Goal: Navigation & Orientation: Understand site structure

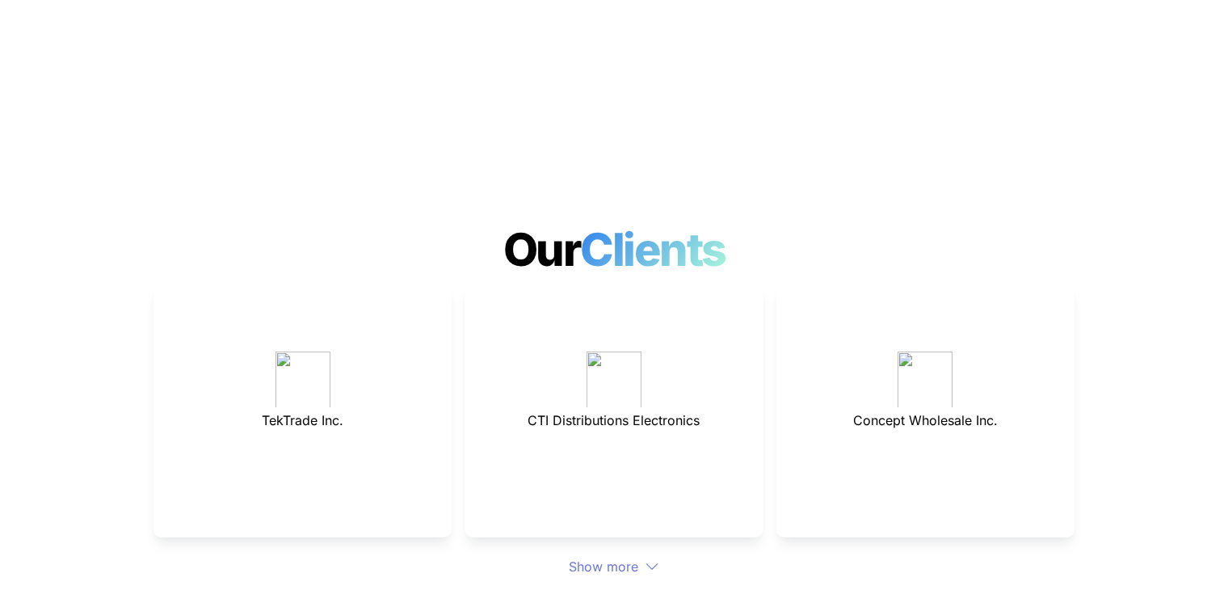
scroll to position [4308, 0]
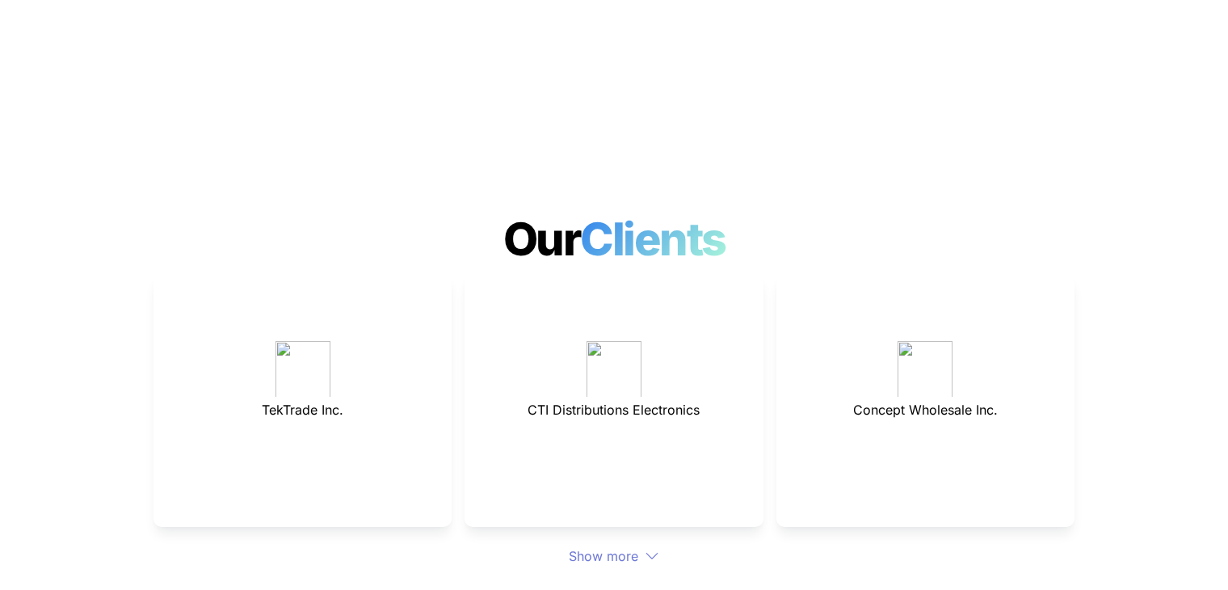
click at [658, 549] on icon at bounding box center [652, 556] width 15 height 15
click at [636, 556] on p at bounding box center [614, 569] width 258 height 26
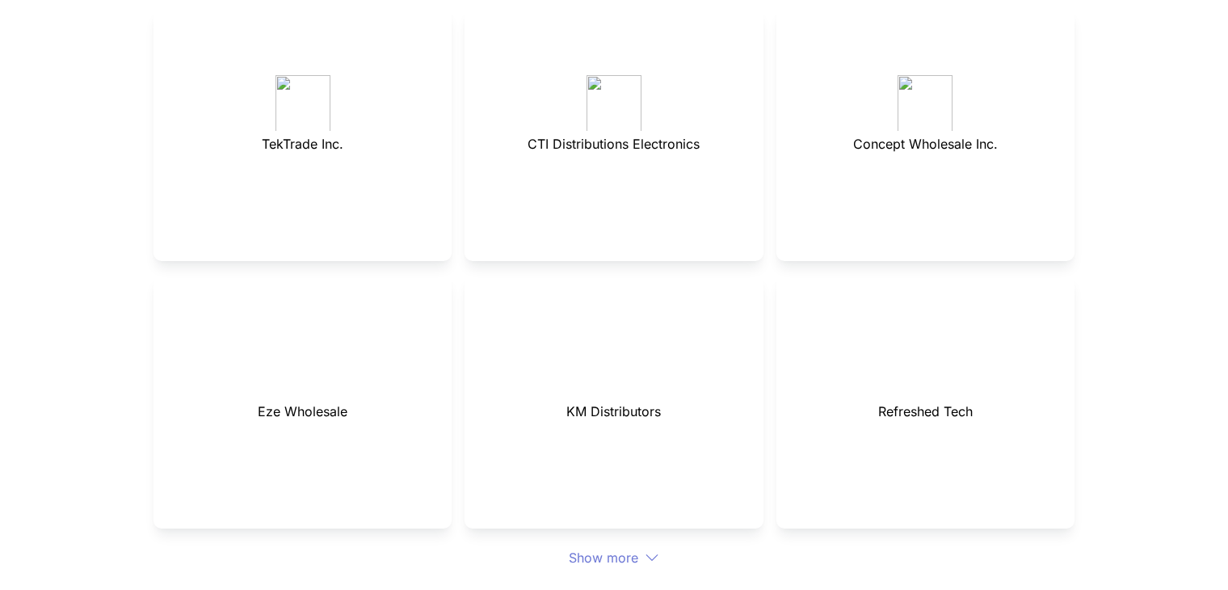
scroll to position [4577, 0]
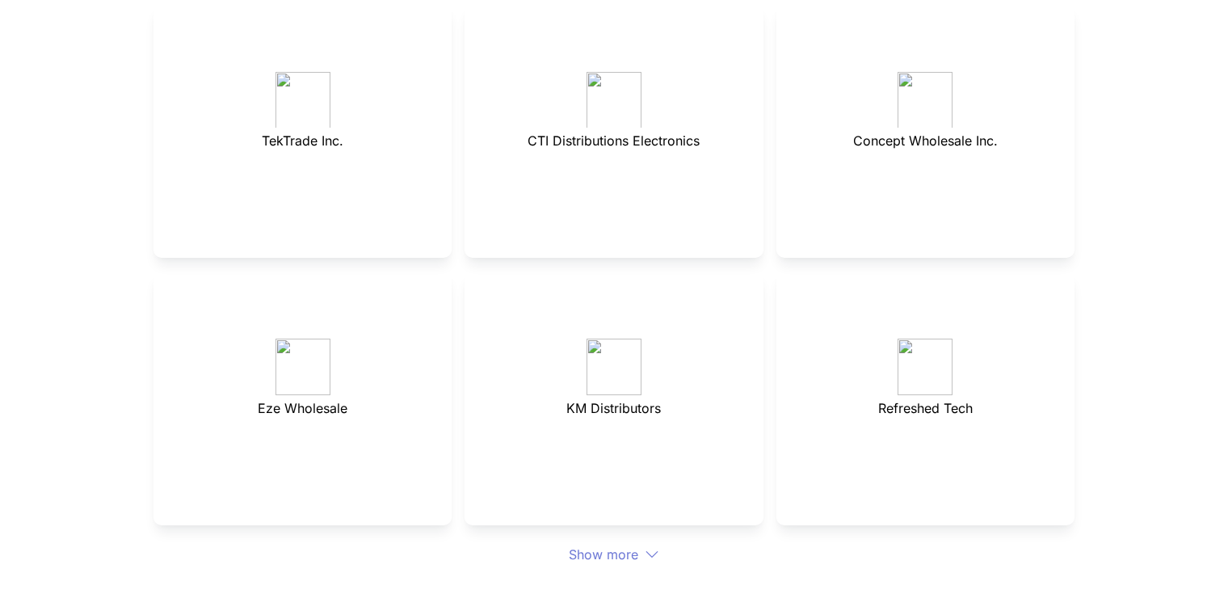
click at [629, 544] on div "Show more" at bounding box center [613, 553] width 921 height 19
click at [652, 547] on icon at bounding box center [652, 554] width 15 height 15
click at [633, 554] on p at bounding box center [614, 567] width 258 height 26
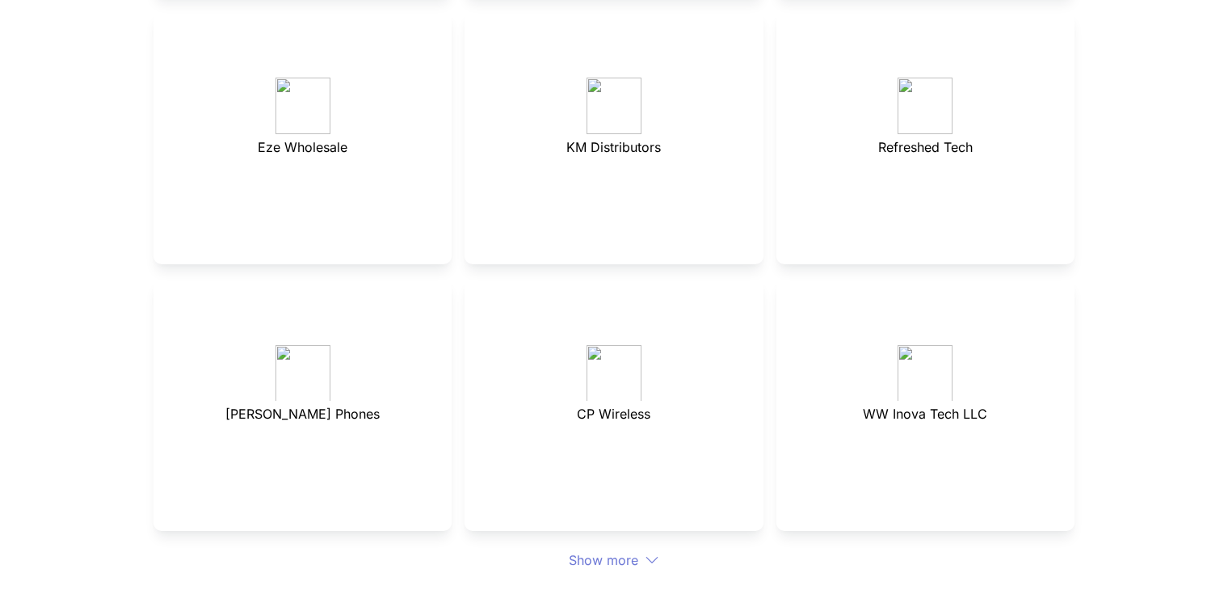
scroll to position [4847, 0]
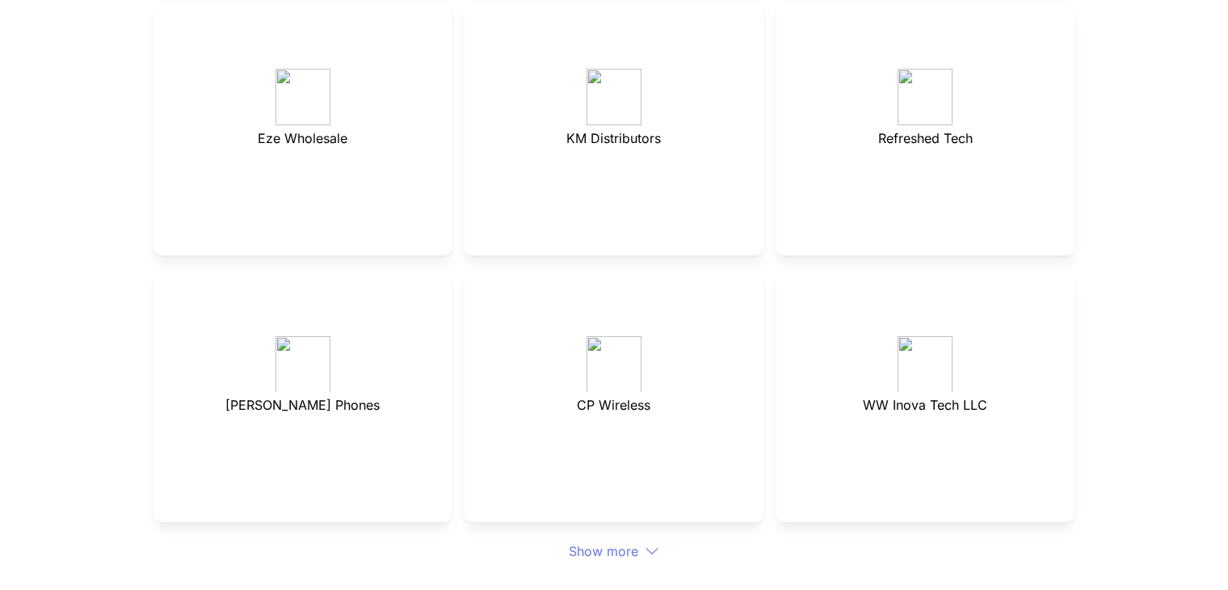
click at [627, 541] on div "Show more" at bounding box center [613, 550] width 921 height 19
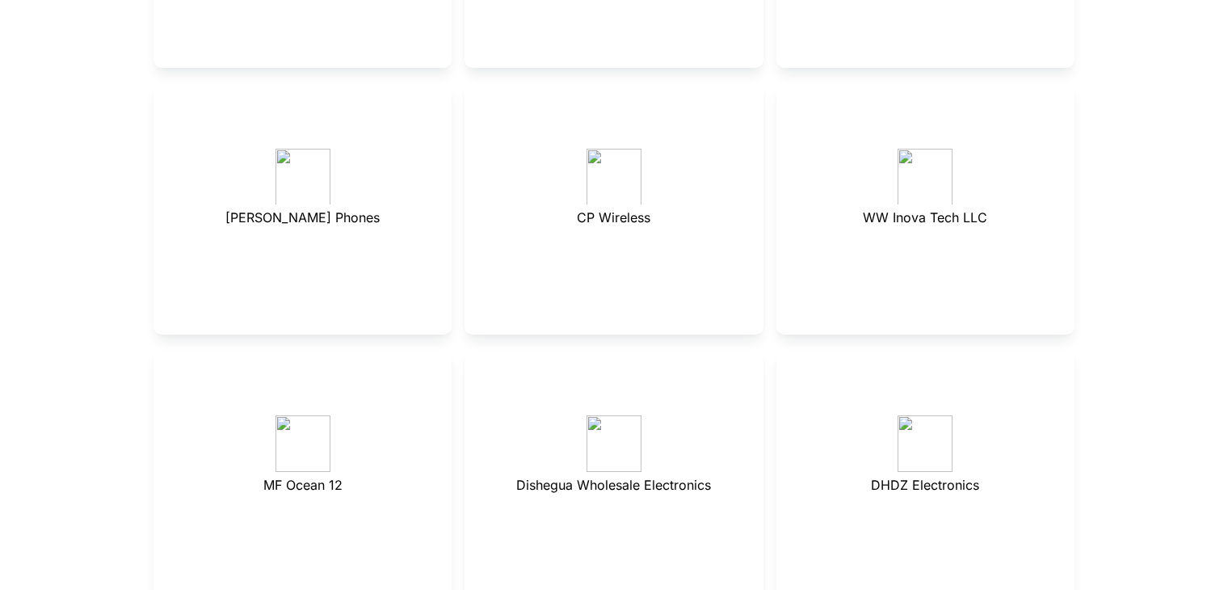
scroll to position [5116, 0]
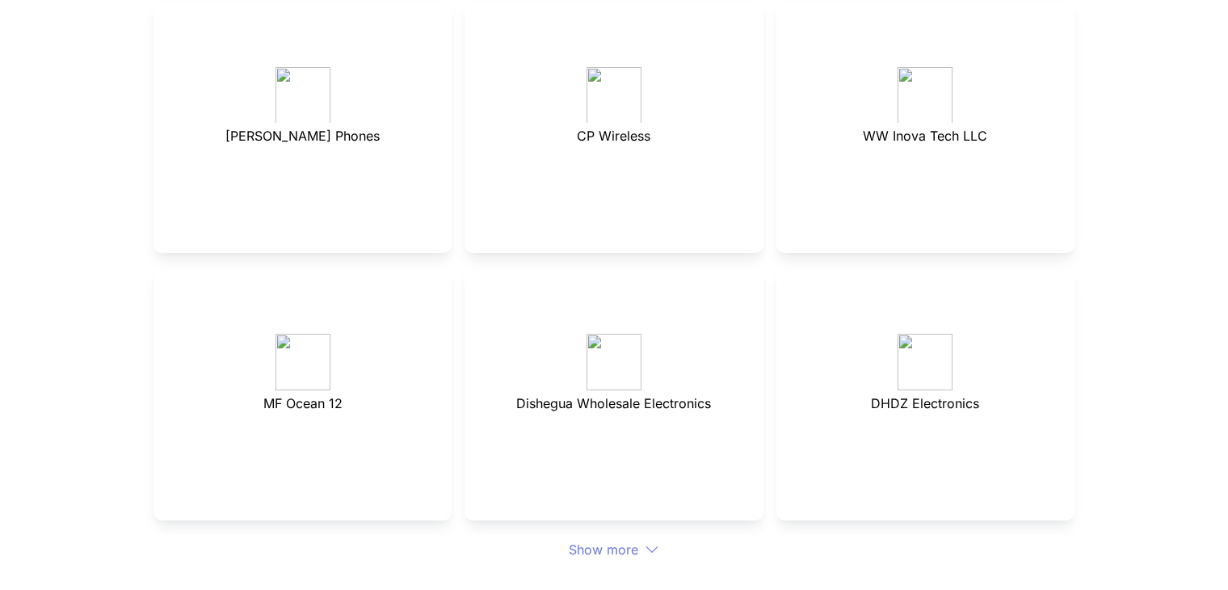
click at [629, 540] on div "Show more" at bounding box center [613, 549] width 921 height 19
click at [648, 542] on icon at bounding box center [652, 549] width 15 height 15
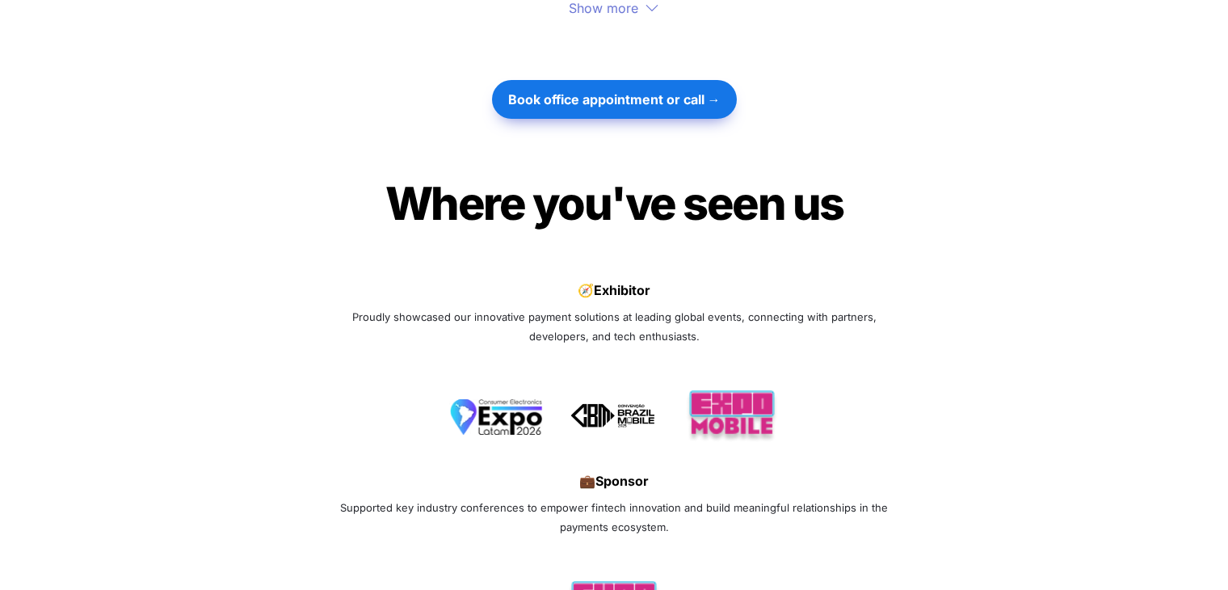
scroll to position [6059, 0]
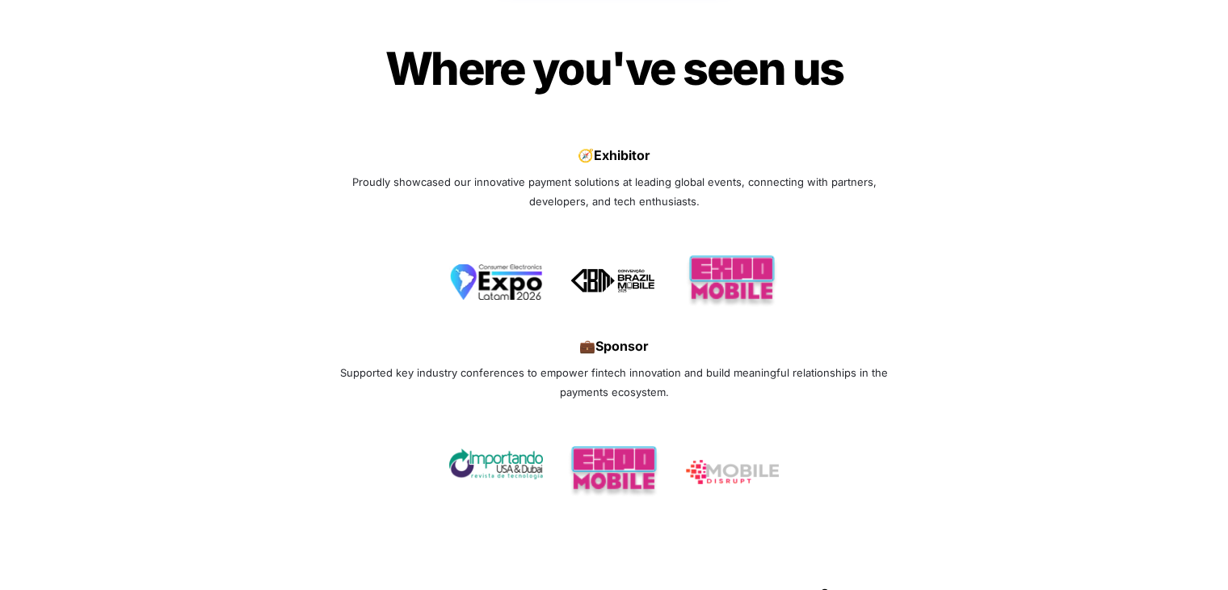
click at [506, 448] on img at bounding box center [496, 463] width 94 height 31
